Goal: Find specific page/section

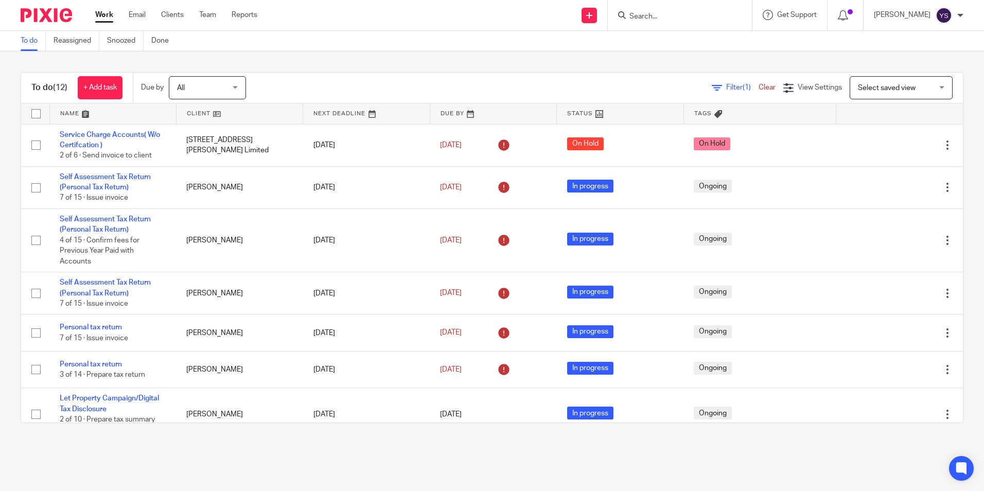
click at [631, 16] on input "Search" at bounding box center [675, 16] width 93 height 9
type input "ARY"
click at [693, 36] on link at bounding box center [722, 44] width 193 height 24
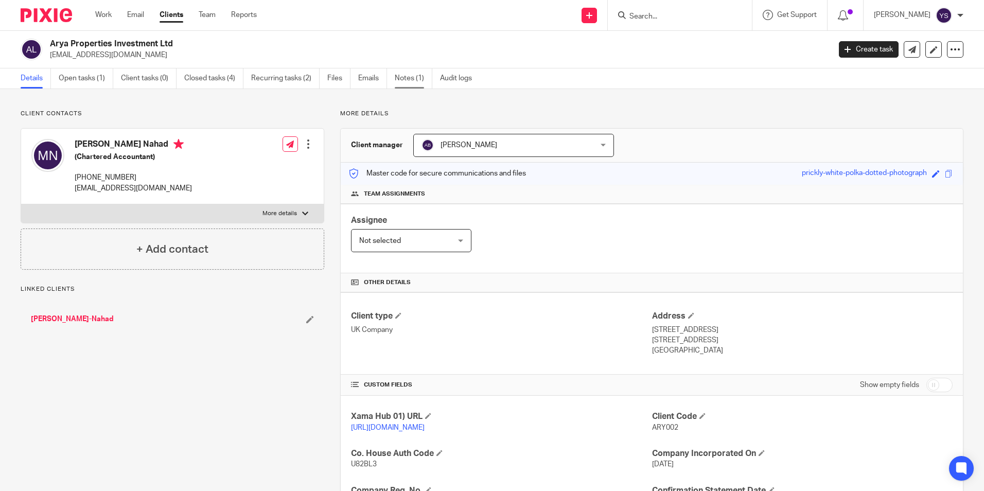
click at [422, 82] on link "Notes (1)" at bounding box center [414, 78] width 38 height 20
